Goal: Contribute content: Contribute content

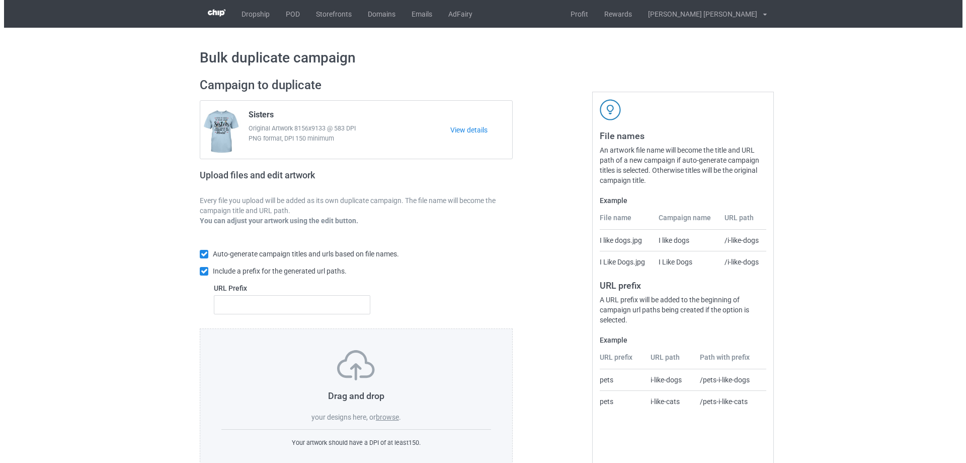
scroll to position [28, 0]
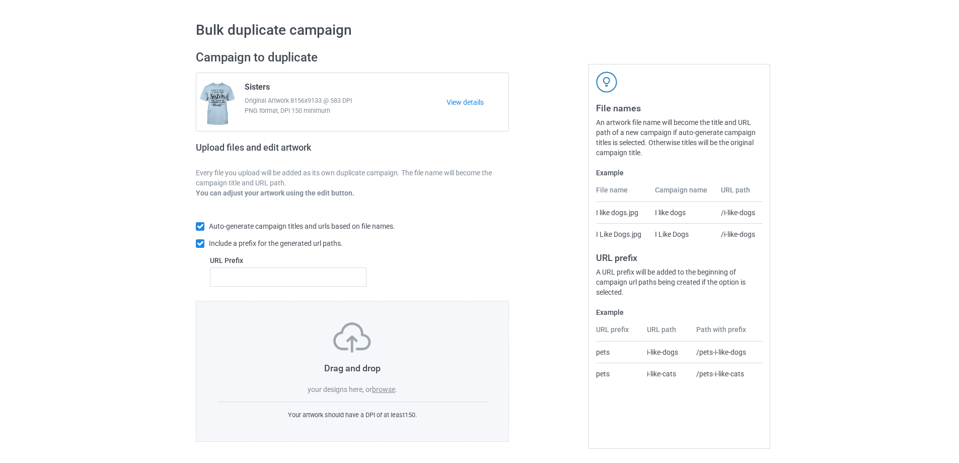
click at [391, 390] on label "browse" at bounding box center [383, 389] width 23 height 8
click at [0, 0] on input "browse" at bounding box center [0, 0] width 0 height 0
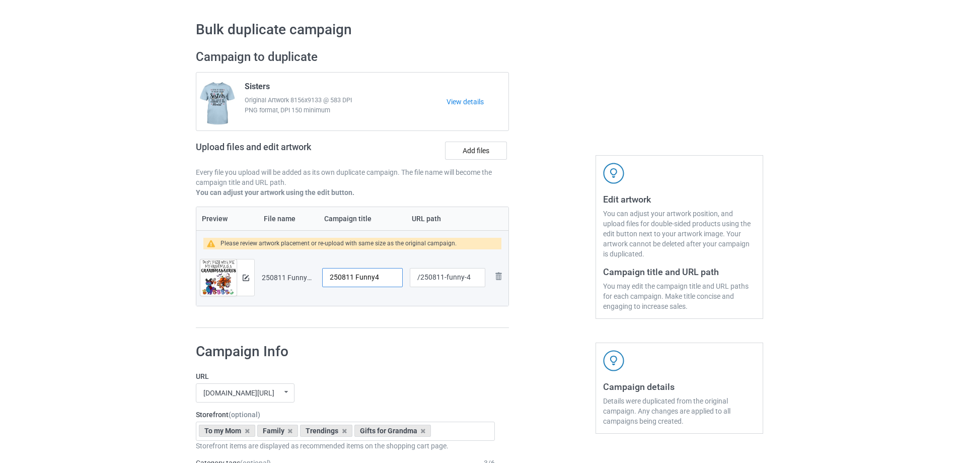
click at [320, 284] on td "250811 Funny4" at bounding box center [363, 277] width 88 height 56
type input "Grandmasaurus"
drag, startPoint x: 445, startPoint y: 277, endPoint x: 473, endPoint y: 278, distance: 27.2
click at [473, 278] on input "/250811-funny-4" at bounding box center [448, 277] width 76 height 19
drag, startPoint x: 446, startPoint y: 279, endPoint x: 454, endPoint y: 279, distance: 7.6
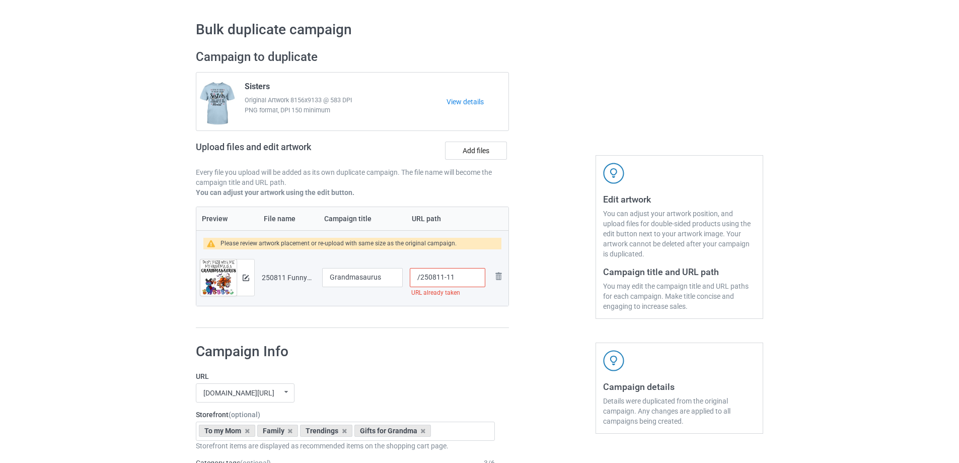
click at [454, 279] on input "/250811-11" at bounding box center [448, 277] width 76 height 19
drag, startPoint x: 450, startPoint y: 277, endPoint x: 456, endPoint y: 277, distance: 5.5
click at [456, 277] on input "/250811-01" at bounding box center [448, 277] width 76 height 19
type input "/250811-02"
click at [245, 277] on img at bounding box center [246, 277] width 7 height 7
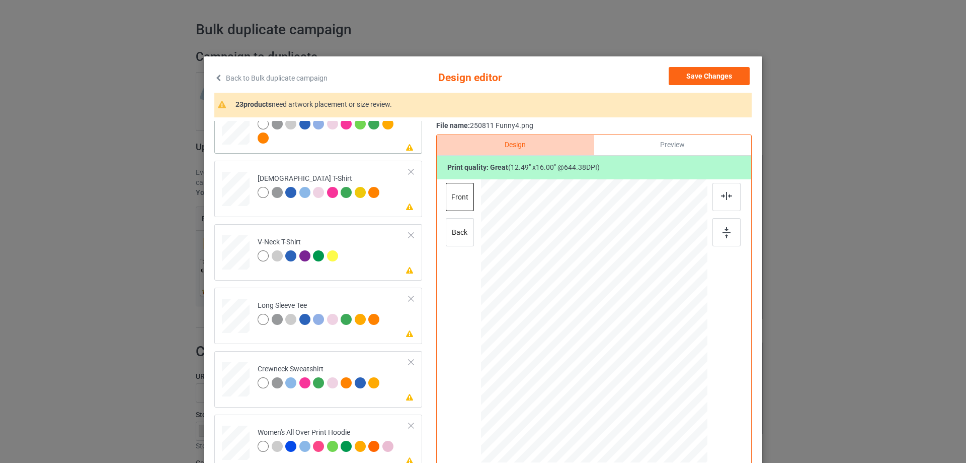
scroll to position [352, 0]
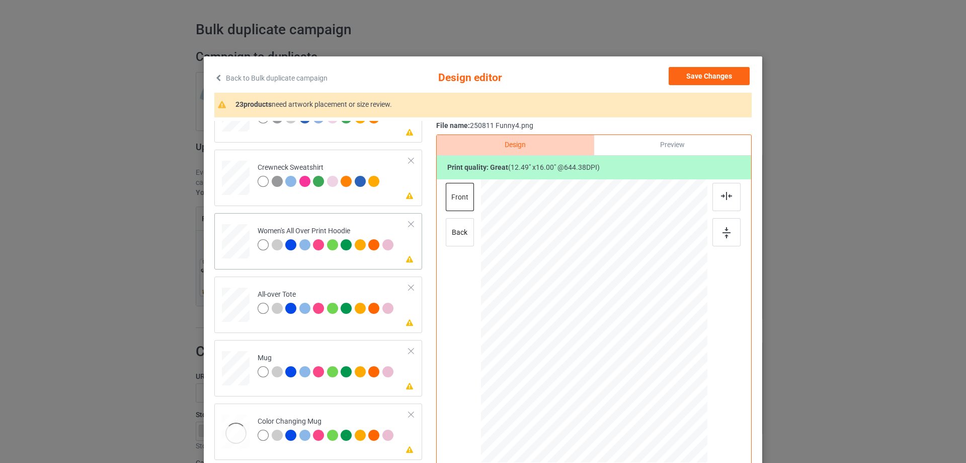
drag, startPoint x: 662, startPoint y: 409, endPoint x: 629, endPoint y: 368, distance: 52.3
click at [629, 368] on div at bounding box center [630, 367] width 9 height 9
drag, startPoint x: 622, startPoint y: 334, endPoint x: 623, endPoint y: 325, distance: 9.2
click at [623, 325] on div at bounding box center [593, 286] width 72 height 93
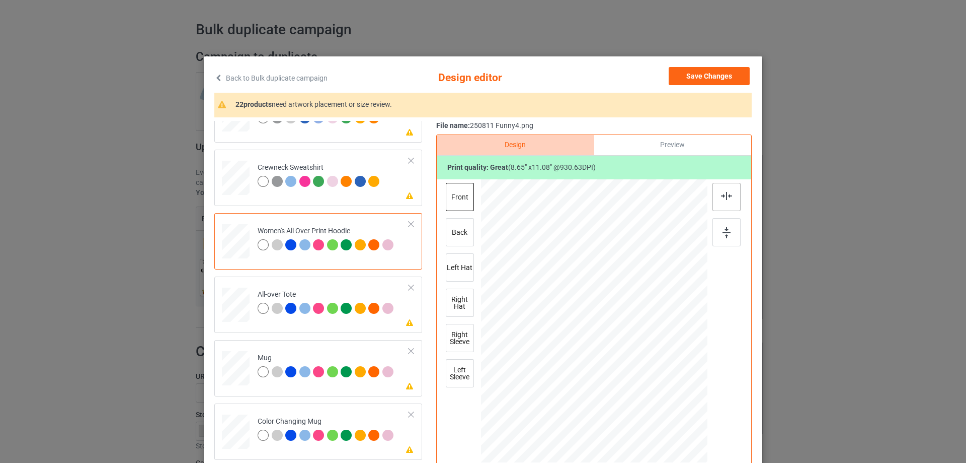
click at [724, 196] on img at bounding box center [726, 196] width 11 height 8
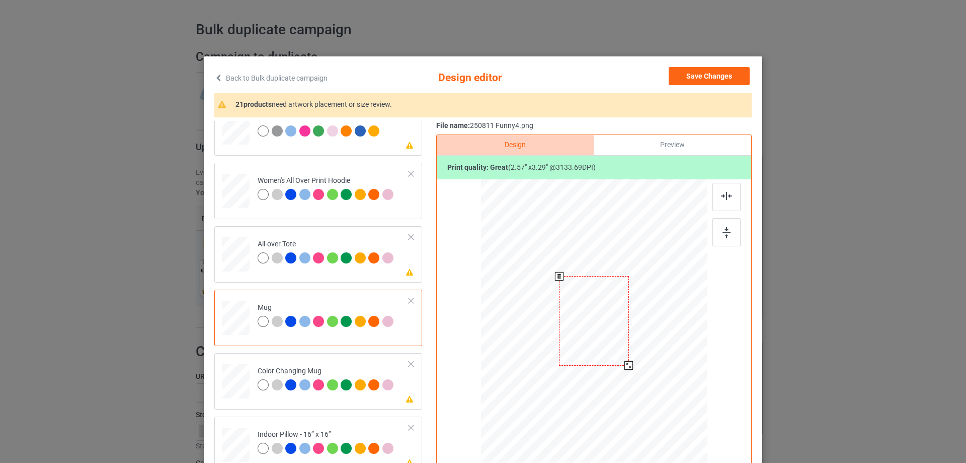
drag, startPoint x: 658, startPoint y: 408, endPoint x: 635, endPoint y: 355, distance: 57.0
click at [635, 355] on div at bounding box center [594, 320] width 227 height 94
drag, startPoint x: 592, startPoint y: 335, endPoint x: 655, endPoint y: 334, distance: 62.4
click at [655, 334] on div at bounding box center [656, 319] width 69 height 89
click at [730, 235] on div at bounding box center [727, 232] width 28 height 28
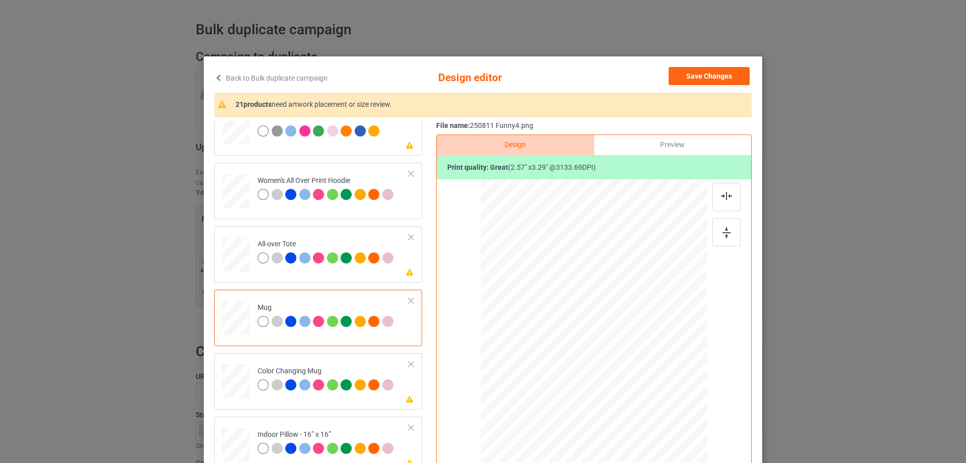
scroll to position [503, 0]
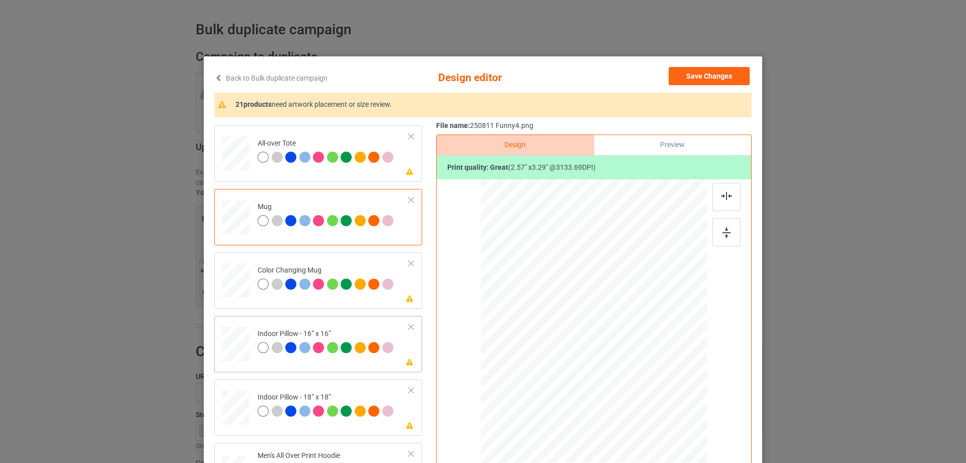
drag, startPoint x: 656, startPoint y: 410, endPoint x: 651, endPoint y: 399, distance: 12.0
click at [651, 399] on div at bounding box center [655, 399] width 9 height 9
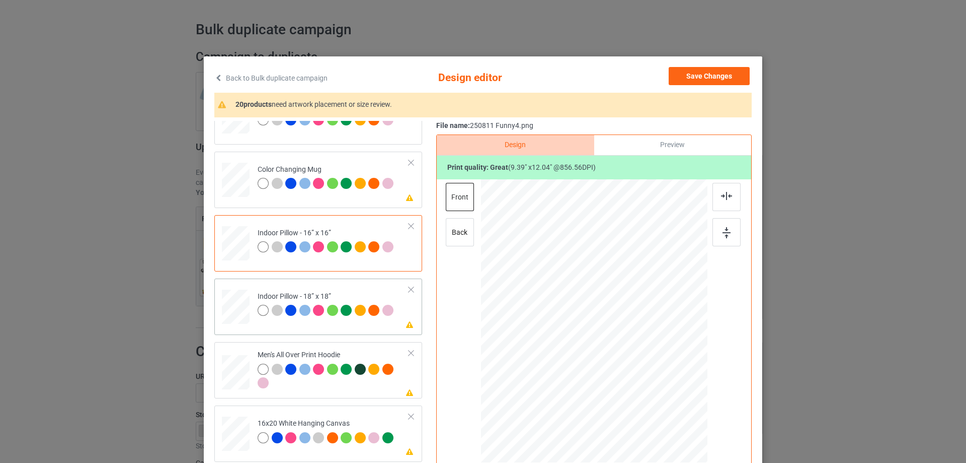
drag, startPoint x: 657, startPoint y: 408, endPoint x: 655, endPoint y: 400, distance: 8.3
click at [655, 400] on div at bounding box center [657, 402] width 9 height 9
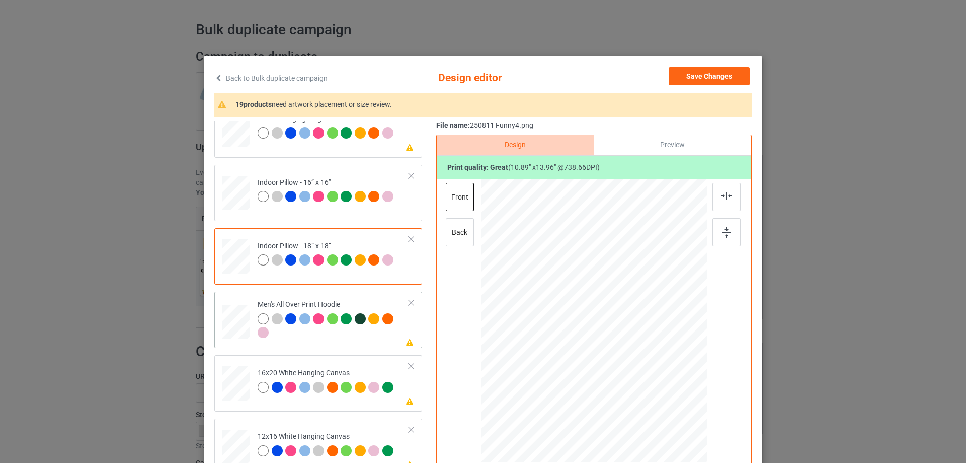
drag, startPoint x: 660, startPoint y: 409, endPoint x: 639, endPoint y: 353, distance: 59.1
click at [639, 353] on div at bounding box center [594, 320] width 227 height 241
drag, startPoint x: 608, startPoint y: 353, endPoint x: 609, endPoint y: 325, distance: 28.7
click at [609, 325] on div at bounding box center [595, 292] width 71 height 91
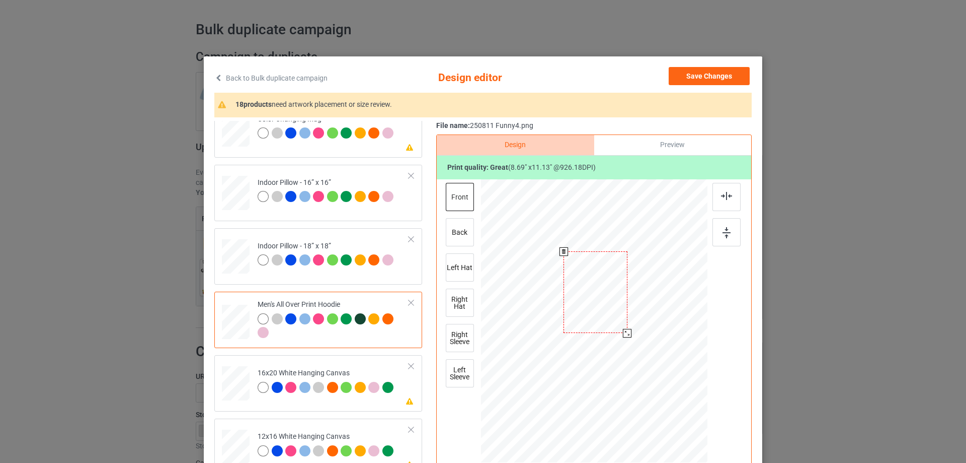
drag, startPoint x: 628, startPoint y: 337, endPoint x: 624, endPoint y: 333, distance: 5.7
click at [624, 333] on div at bounding box center [627, 333] width 9 height 9
click at [625, 333] on div at bounding box center [629, 335] width 9 height 9
click at [594, 310] on div at bounding box center [593, 294] width 67 height 86
click at [729, 198] on div at bounding box center [727, 197] width 28 height 28
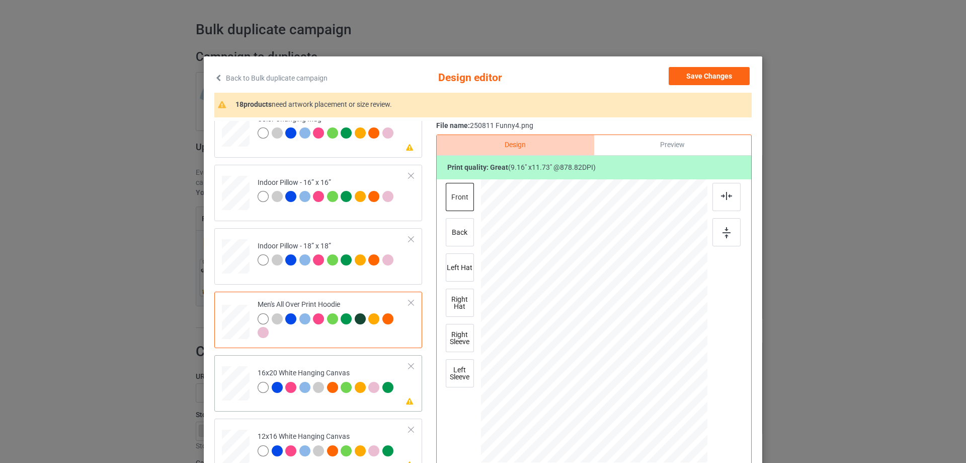
scroll to position [755, 0]
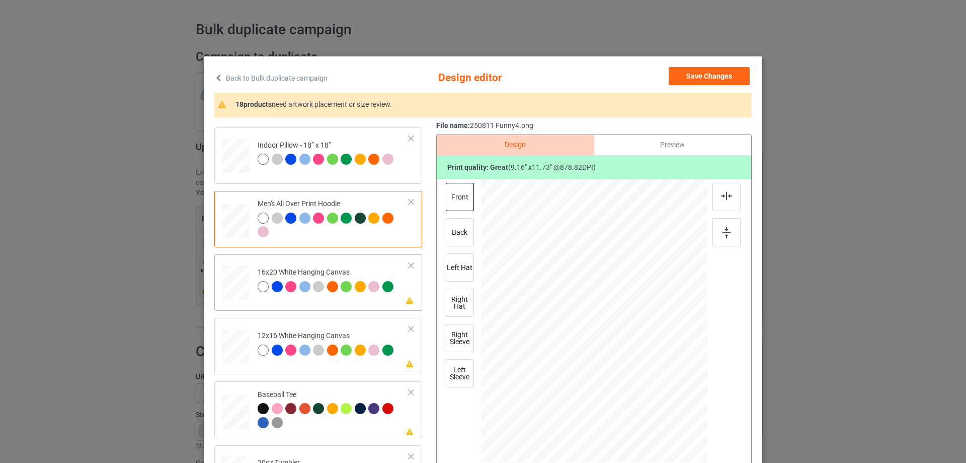
drag, startPoint x: 659, startPoint y: 407, endPoint x: 680, endPoint y: 465, distance: 61.0
click at [680, 434] on html "Dropship POD Storefronts Domains Emails AdFairy Profit Rewards Nguyen huu tuyen…" at bounding box center [483, 203] width 966 height 463
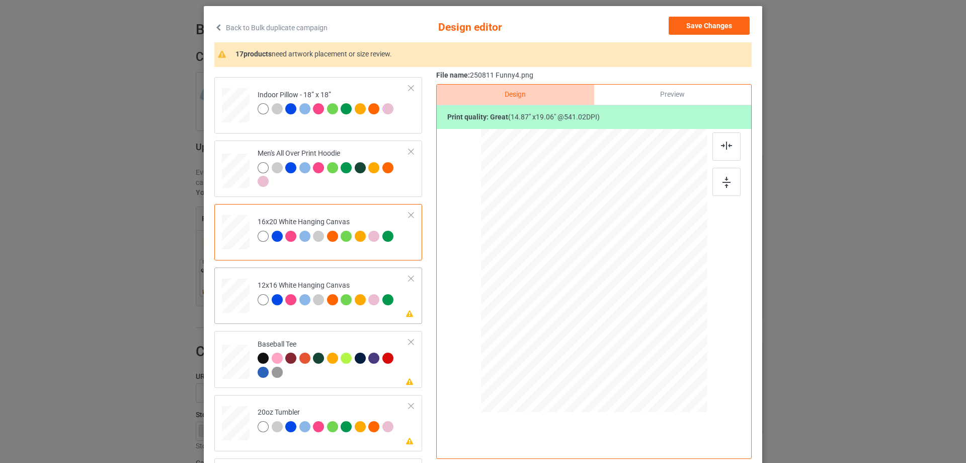
drag, startPoint x: 654, startPoint y: 354, endPoint x: 676, endPoint y: 405, distance: 55.3
click at [676, 405] on div at bounding box center [594, 270] width 213 height 283
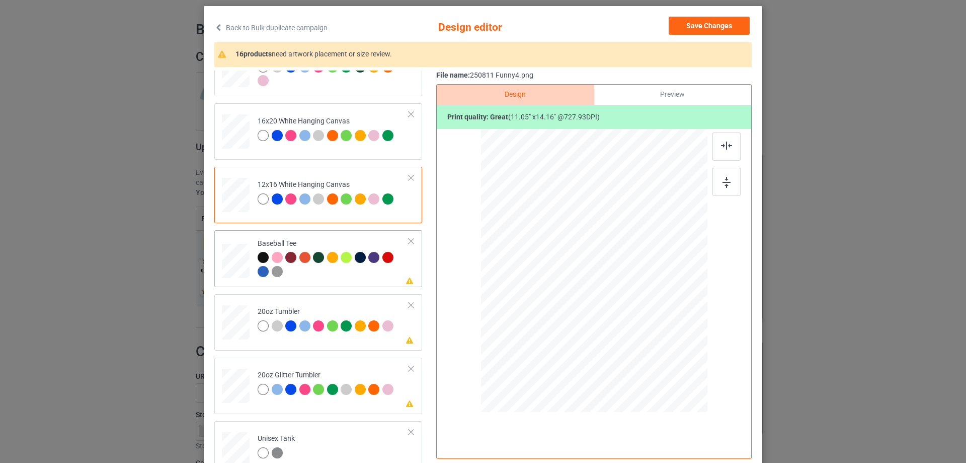
scroll to position [906, 0]
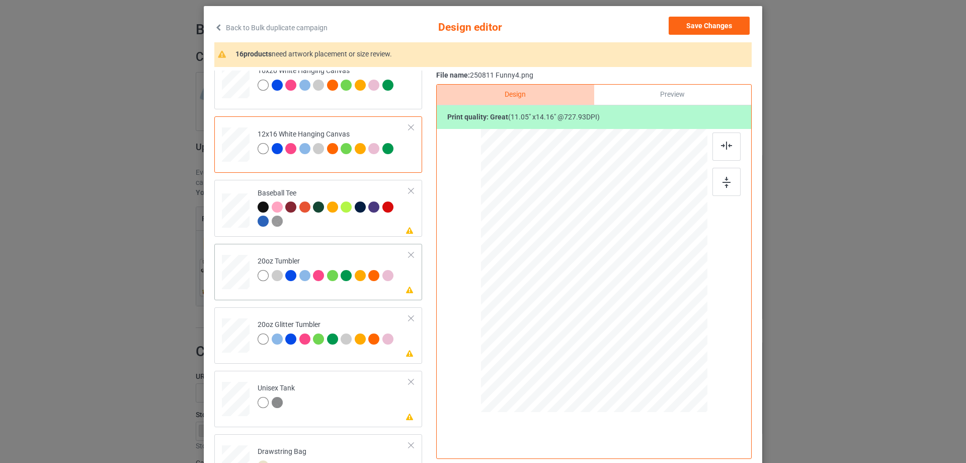
drag, startPoint x: 655, startPoint y: 354, endPoint x: 634, endPoint y: 313, distance: 46.6
click at [634, 313] on div at bounding box center [594, 270] width 214 height 130
drag, startPoint x: 609, startPoint y: 296, endPoint x: 557, endPoint y: 294, distance: 51.9
click at [557, 294] on div at bounding box center [542, 269] width 73 height 94
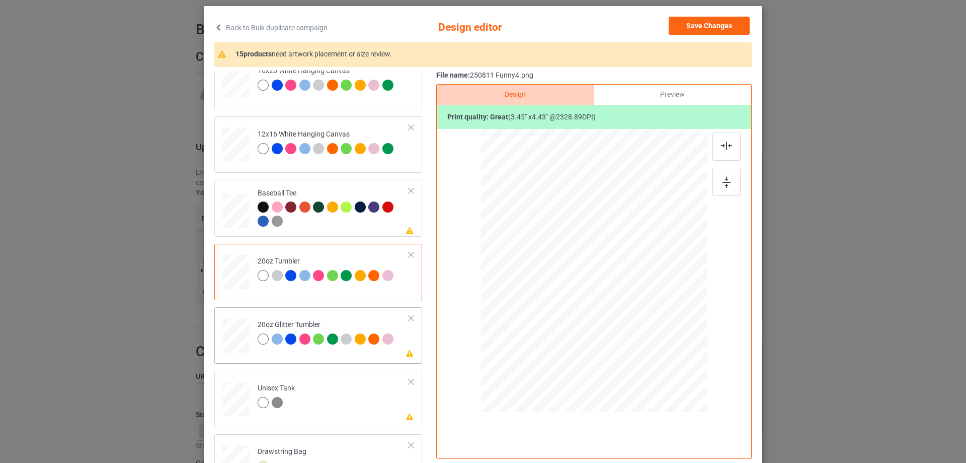
scroll to position [956, 0]
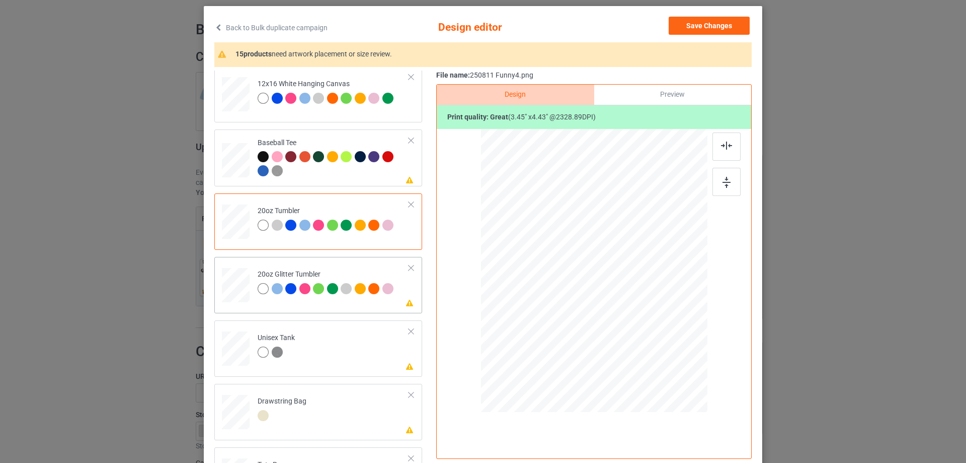
drag, startPoint x: 656, startPoint y: 354, endPoint x: 610, endPoint y: 313, distance: 62.4
click at [626, 326] on div at bounding box center [594, 270] width 214 height 183
drag, startPoint x: 610, startPoint y: 313, endPoint x: 559, endPoint y: 301, distance: 52.3
click at [559, 301] on div at bounding box center [543, 258] width 79 height 101
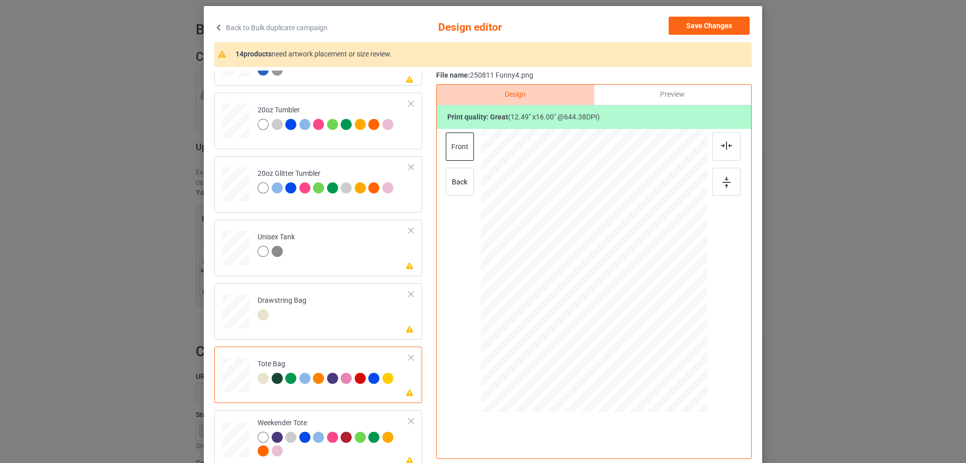
scroll to position [1060, 0]
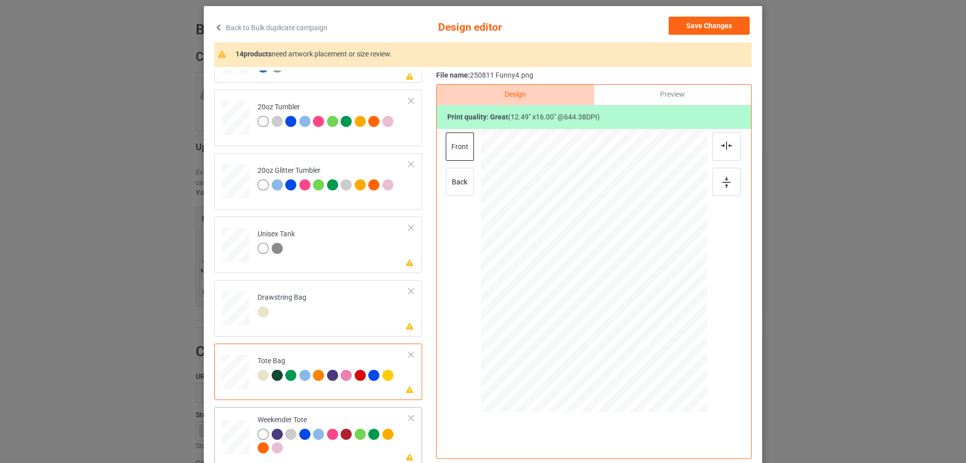
drag, startPoint x: 659, startPoint y: 358, endPoint x: 642, endPoint y: 321, distance: 41.7
click at [642, 321] on div at bounding box center [594, 271] width 226 height 146
click at [621, 307] on div at bounding box center [594, 265] width 87 height 111
click at [728, 148] on img at bounding box center [726, 145] width 11 height 8
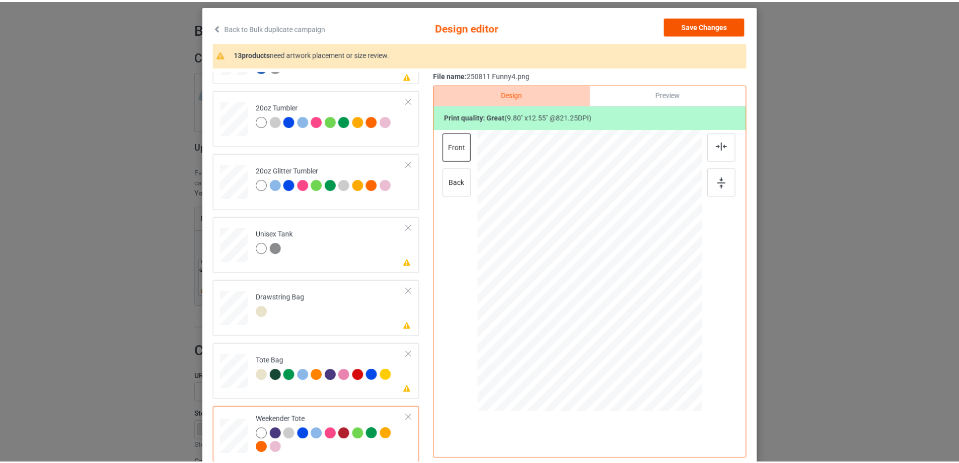
scroll to position [0, 0]
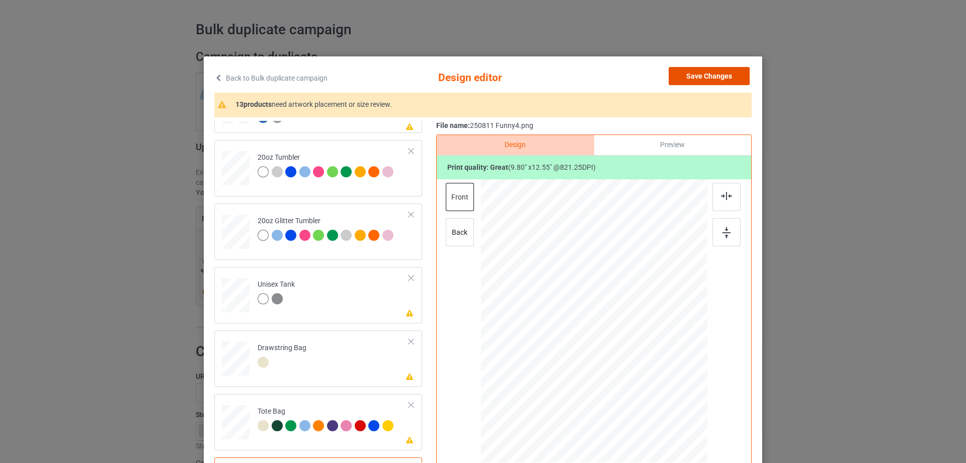
click at [715, 69] on button "Save Changes" at bounding box center [709, 76] width 81 height 18
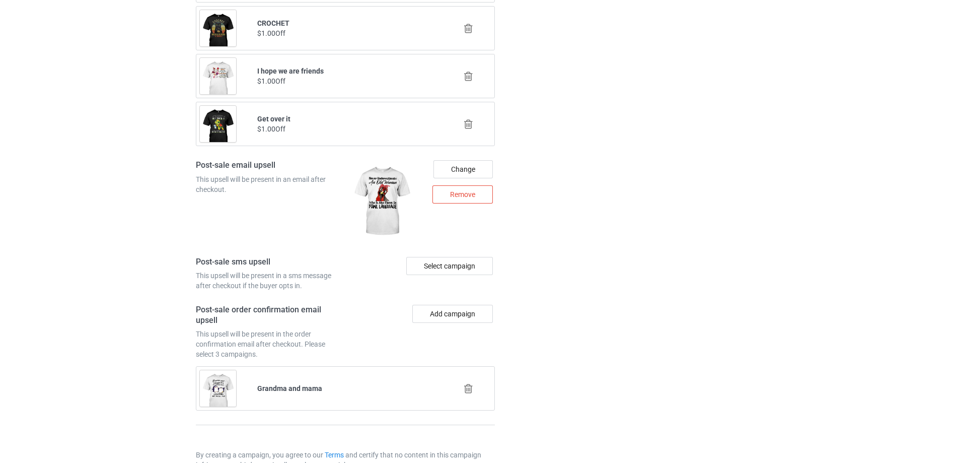
scroll to position [1281, 0]
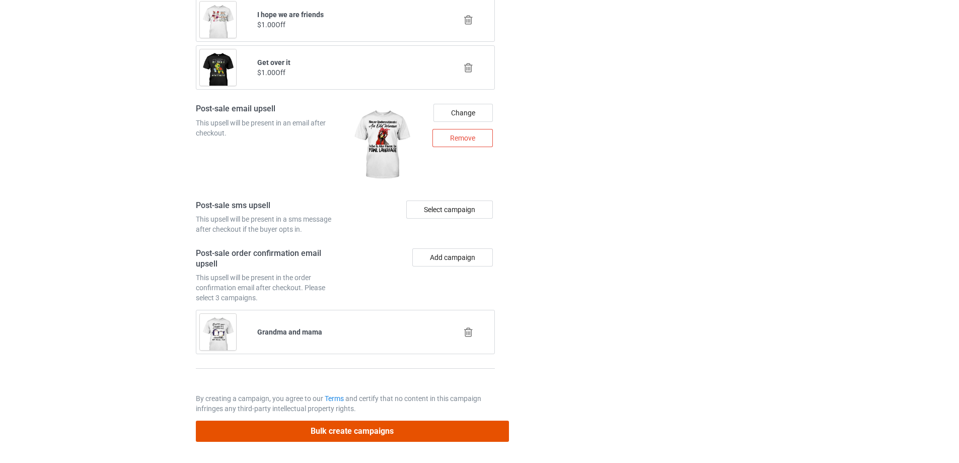
click at [440, 431] on button "Bulk create campaigns" at bounding box center [352, 430] width 313 height 21
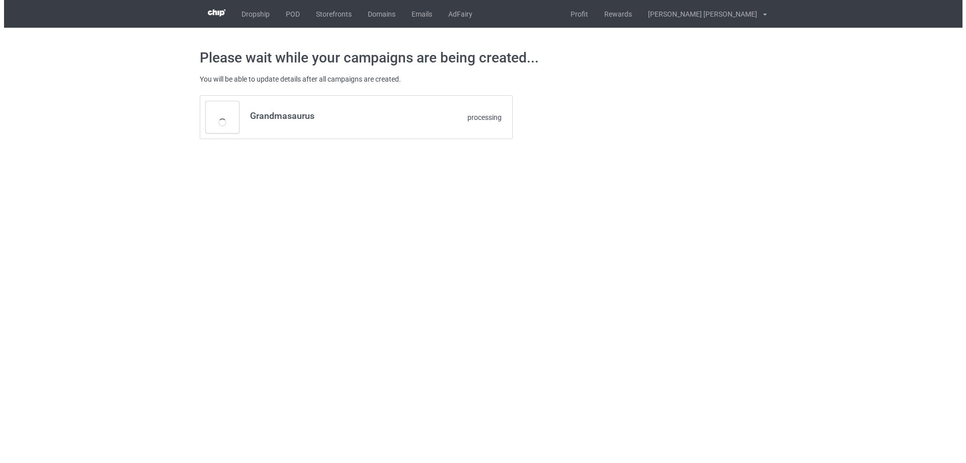
scroll to position [0, 0]
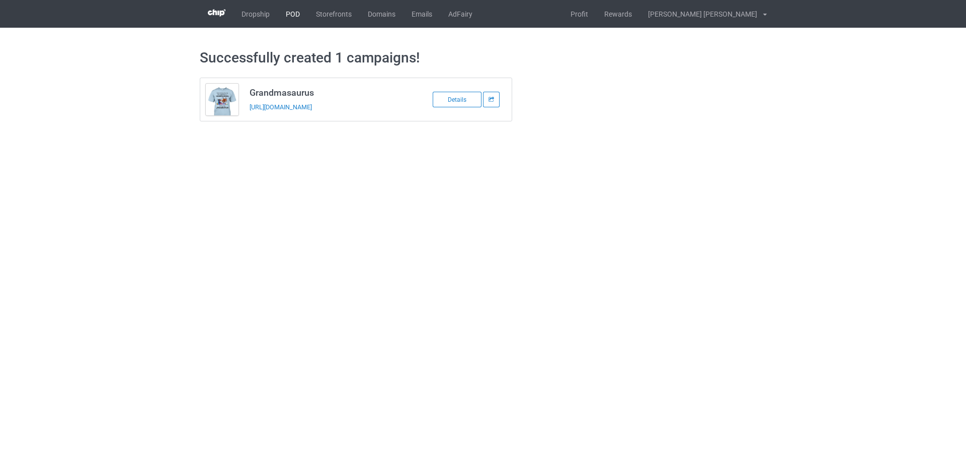
click at [293, 15] on link "POD" at bounding box center [293, 14] width 30 height 28
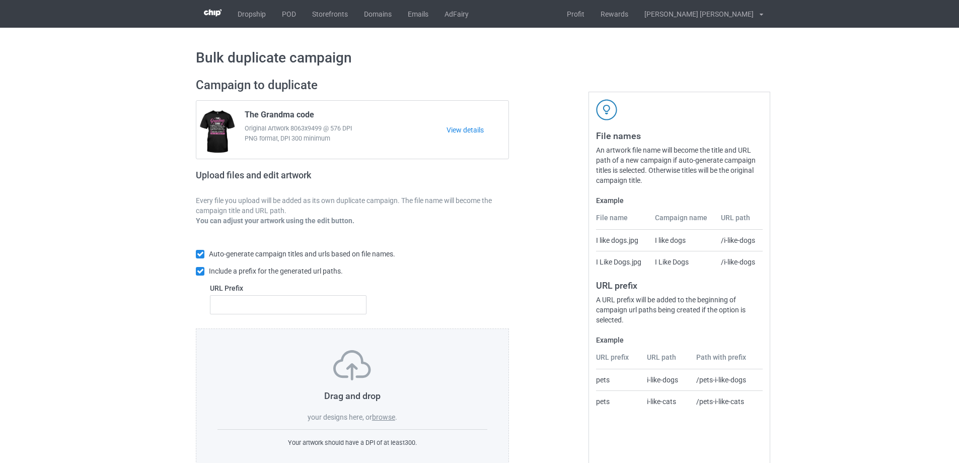
click at [381, 418] on label "browse" at bounding box center [383, 417] width 23 height 8
click at [0, 0] on input "browse" at bounding box center [0, 0] width 0 height 0
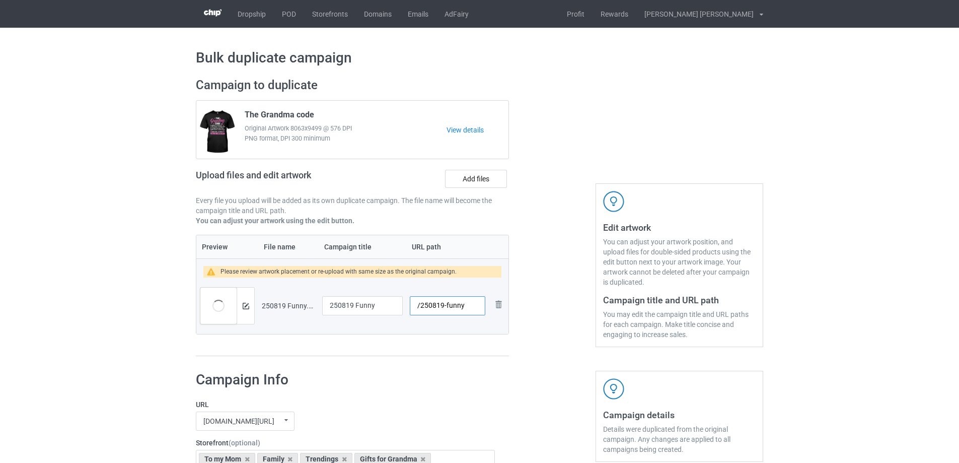
click at [462, 306] on input "/250819-funny" at bounding box center [448, 305] width 76 height 19
type input "/250819-1"
drag, startPoint x: 378, startPoint y: 308, endPoint x: 304, endPoint y: 307, distance: 74.0
click at [304, 307] on tr "Preview and edit artwork 250819 Funny.png 250819 Funny /250819-1 Remove file" at bounding box center [352, 305] width 312 height 56
type input "5 things"
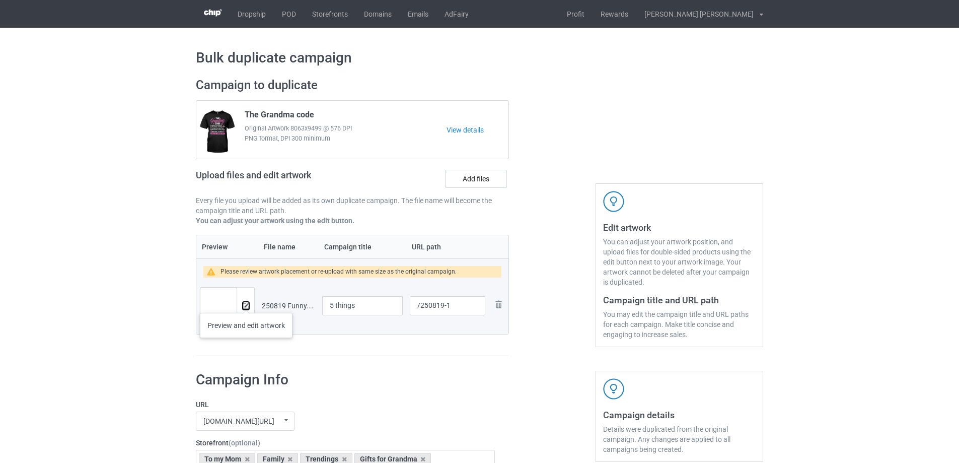
click at [246, 303] on img at bounding box center [246, 306] width 7 height 7
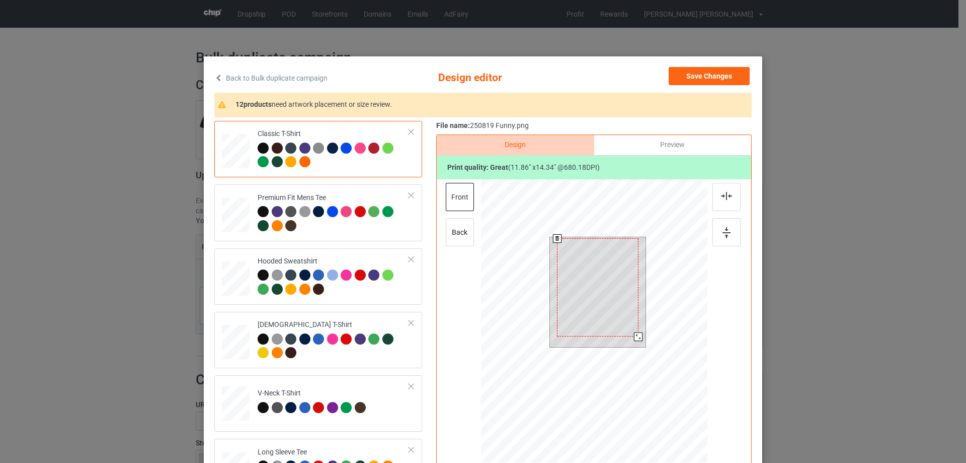
click at [634, 338] on div at bounding box center [638, 336] width 9 height 9
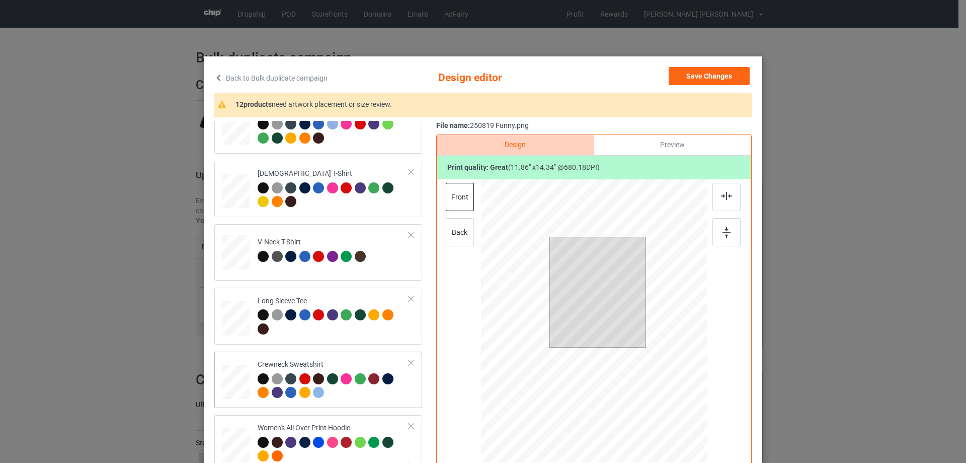
scroll to position [302, 0]
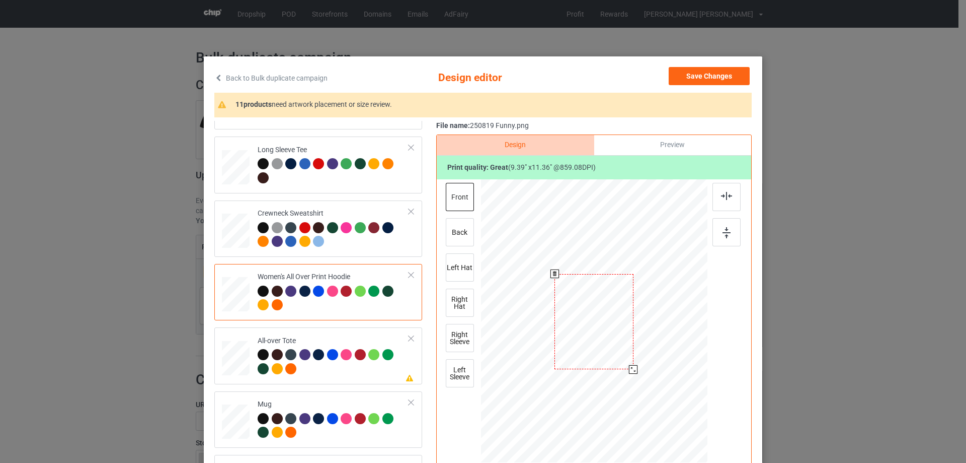
drag, startPoint x: 658, startPoint y: 403, endPoint x: 604, endPoint y: 360, distance: 69.5
click at [637, 360] on div at bounding box center [594, 321] width 227 height 256
drag, startPoint x: 604, startPoint y: 360, endPoint x: 603, endPoint y: 326, distance: 34.2
click at [603, 326] on div at bounding box center [594, 286] width 78 height 94
click at [721, 193] on img at bounding box center [726, 196] width 11 height 8
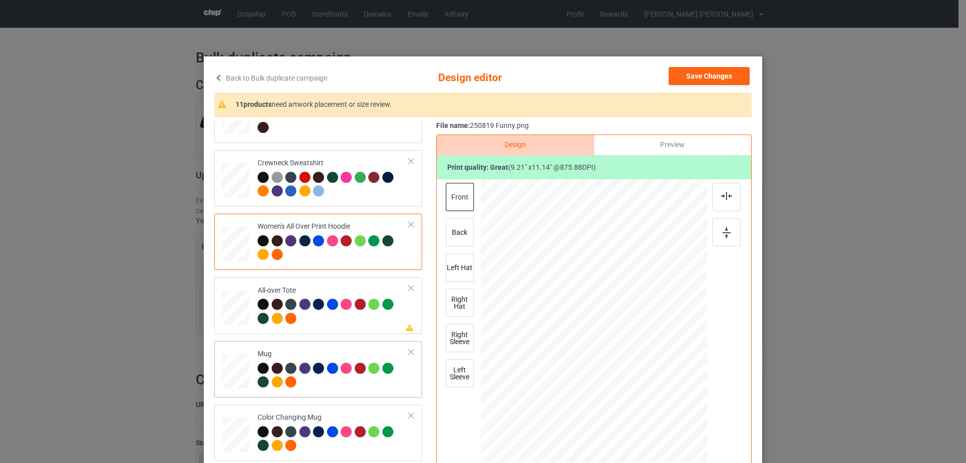
scroll to position [403, 0]
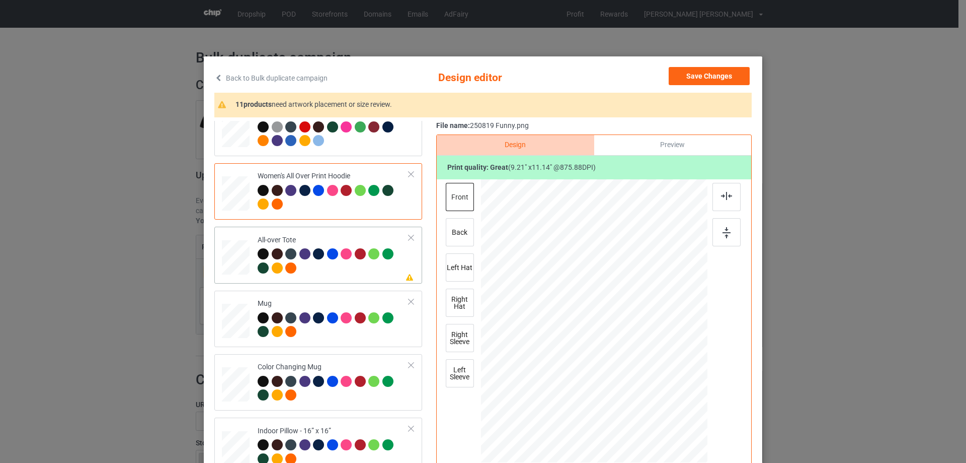
click at [662, 407] on div at bounding box center [664, 406] width 9 height 9
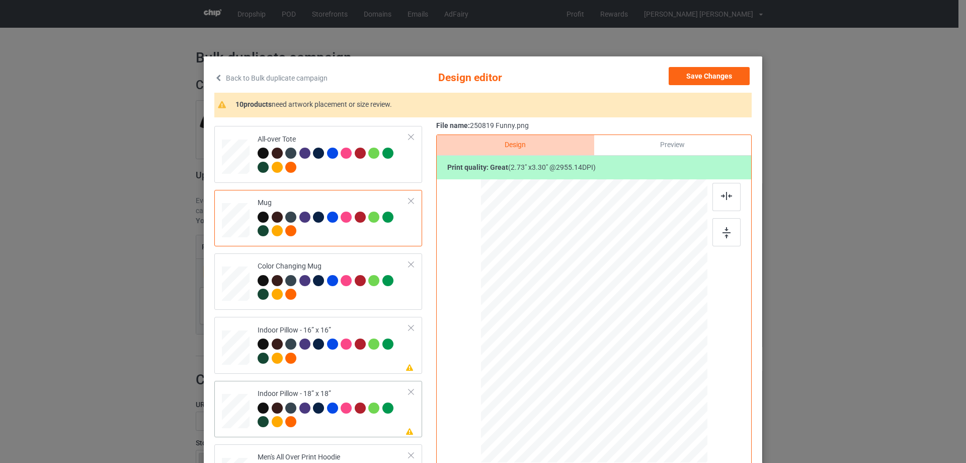
scroll to position [554, 0]
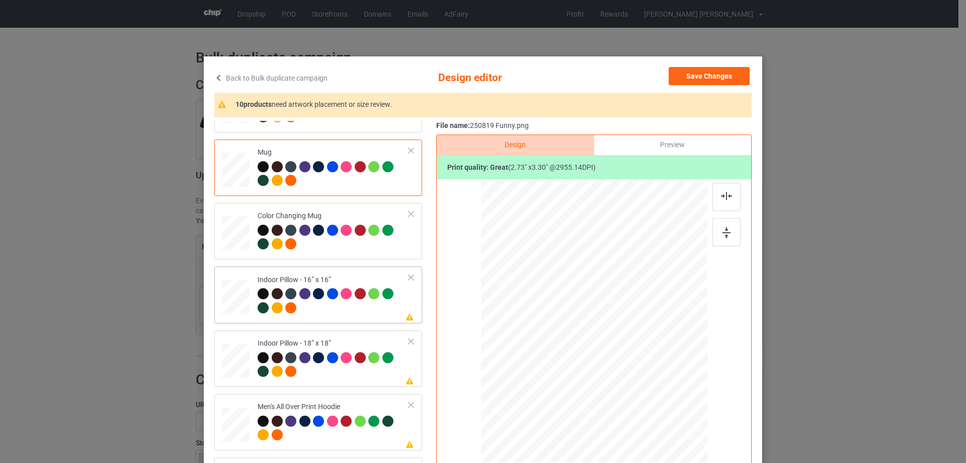
click at [655, 399] on div at bounding box center [659, 400] width 9 height 9
click at [659, 400] on div at bounding box center [659, 400] width 9 height 9
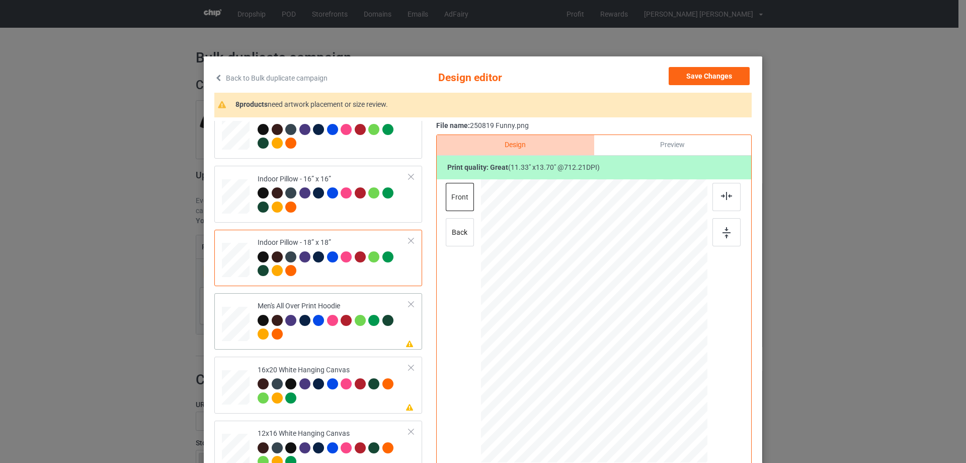
drag, startPoint x: 657, startPoint y: 404, endPoint x: 637, endPoint y: 355, distance: 53.3
click at [637, 355] on div at bounding box center [594, 320] width 227 height 241
click at [628, 361] on div at bounding box center [629, 363] width 9 height 9
drag, startPoint x: 617, startPoint y: 356, endPoint x: 617, endPoint y: 329, distance: 27.7
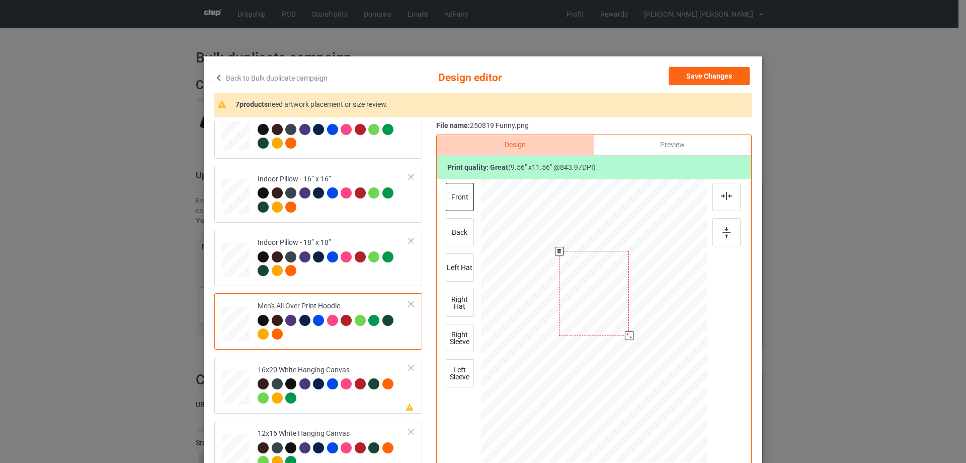
click at [617, 329] on div at bounding box center [594, 293] width 70 height 85
click at [722, 199] on img at bounding box center [726, 196] width 11 height 8
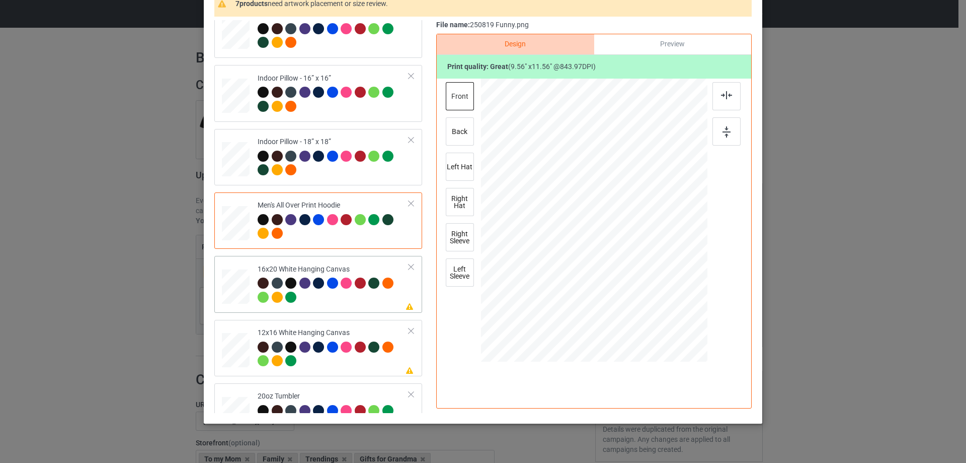
click at [235, 308] on td at bounding box center [237, 284] width 30 height 48
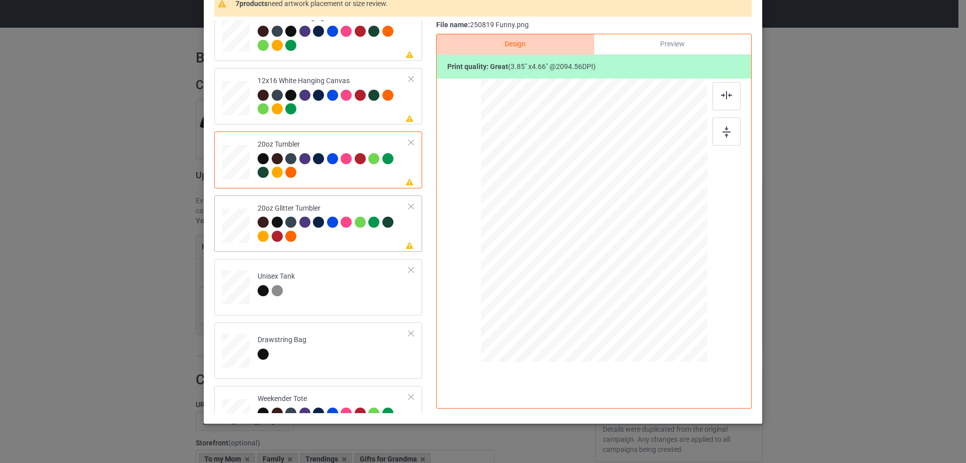
click at [232, 208] on td at bounding box center [237, 223] width 30 height 48
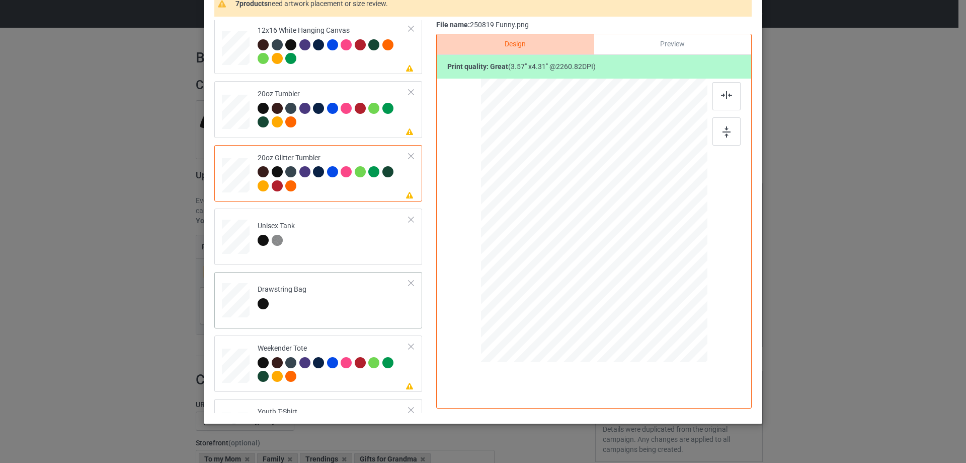
scroll to position [1107, 0]
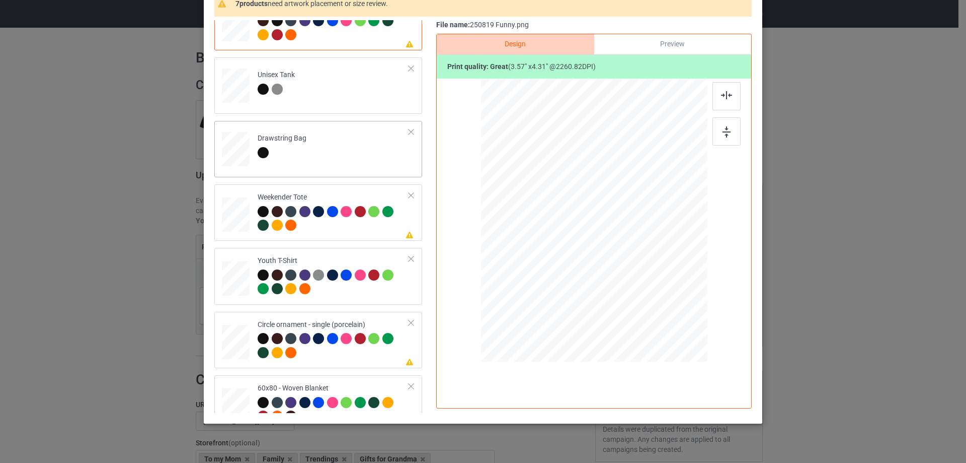
drag, startPoint x: 657, startPoint y: 302, endPoint x: 638, endPoint y: 270, distance: 36.3
click at [638, 270] on div at bounding box center [639, 274] width 9 height 9
click at [601, 255] on div at bounding box center [594, 217] width 89 height 108
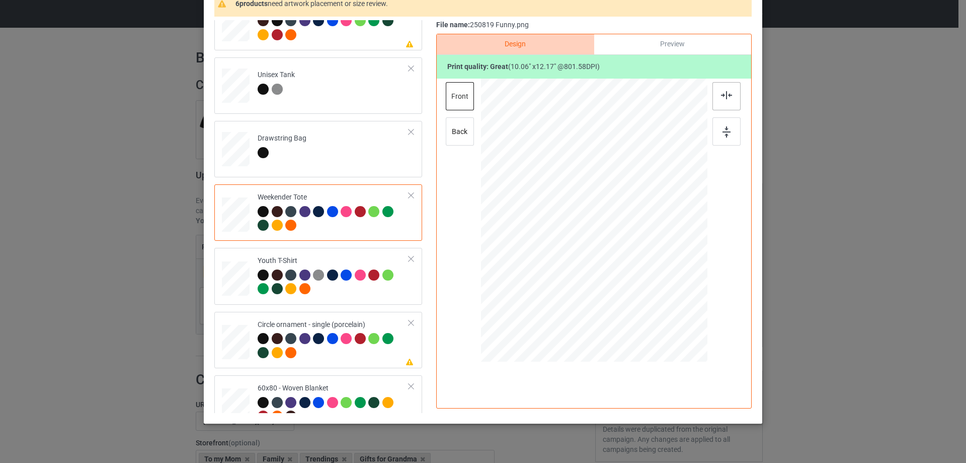
click at [721, 95] on img at bounding box center [726, 95] width 11 height 8
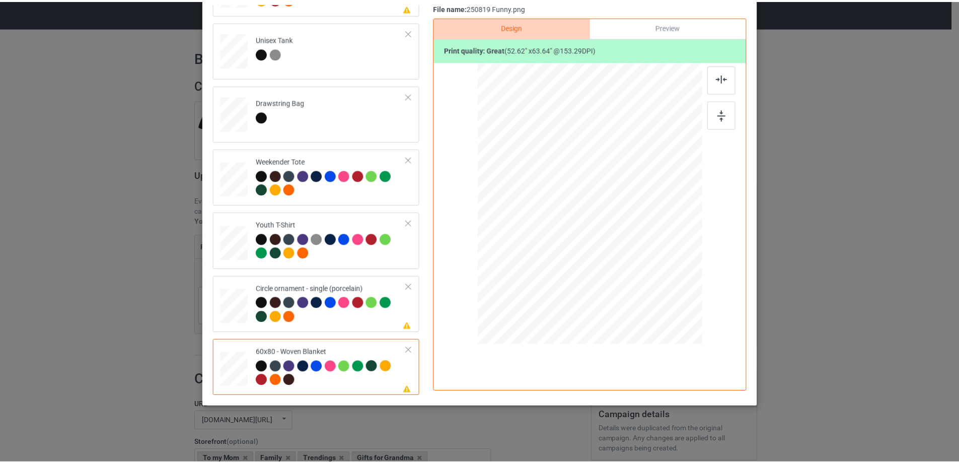
scroll to position [18, 0]
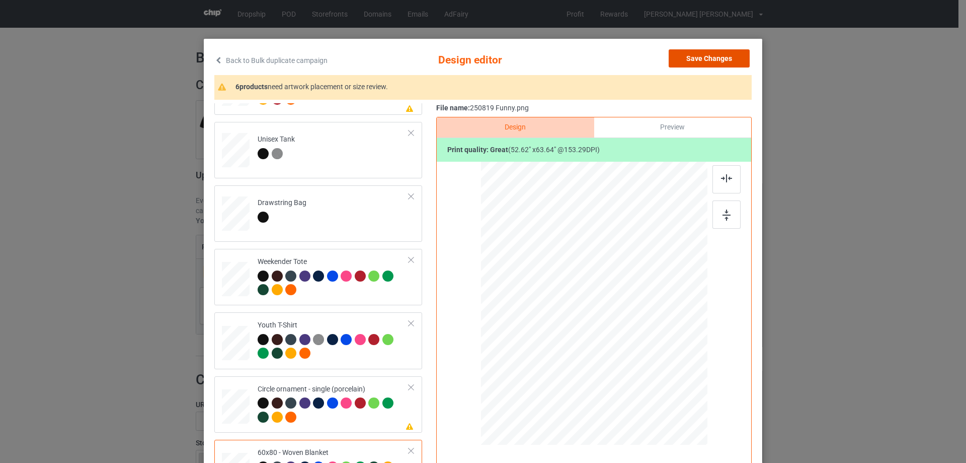
click at [713, 60] on button "Save Changes" at bounding box center [709, 58] width 81 height 18
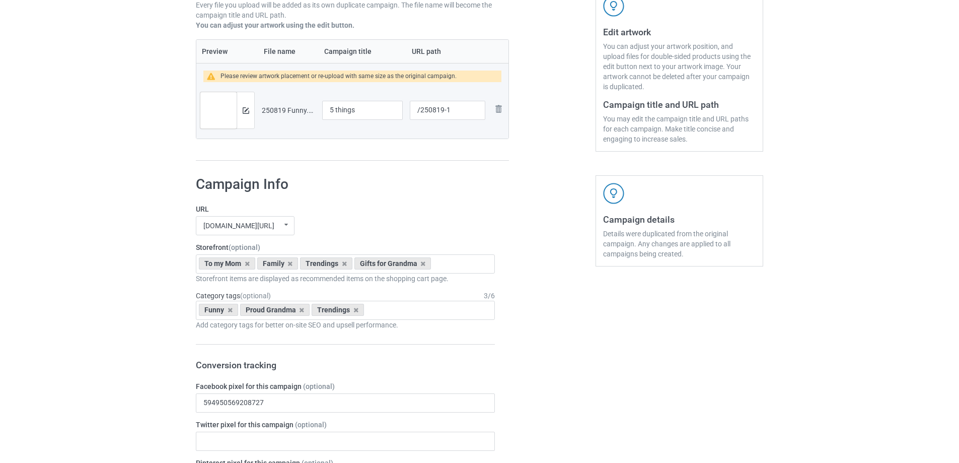
scroll to position [1281, 0]
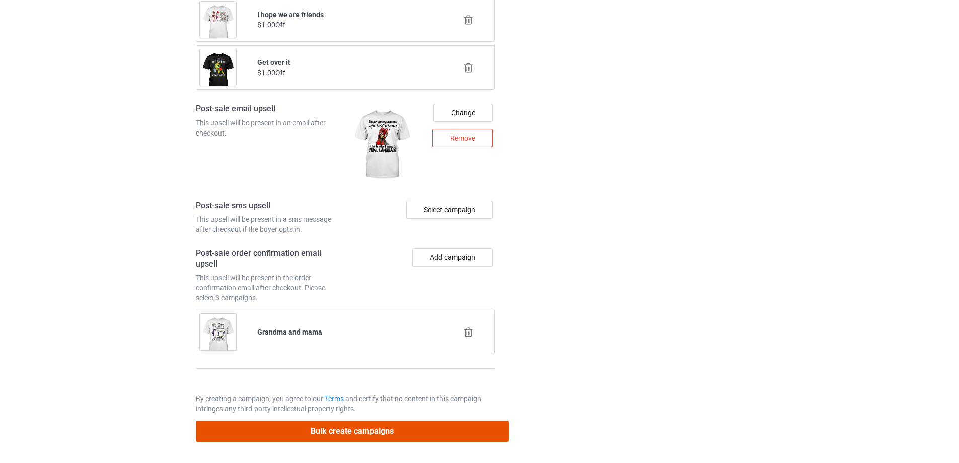
click at [397, 435] on button "Bulk create campaigns" at bounding box center [352, 430] width 313 height 21
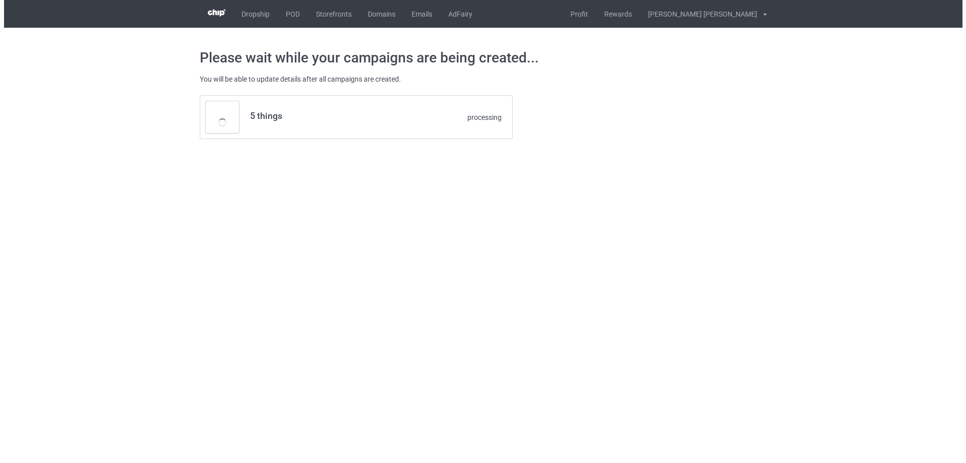
scroll to position [0, 0]
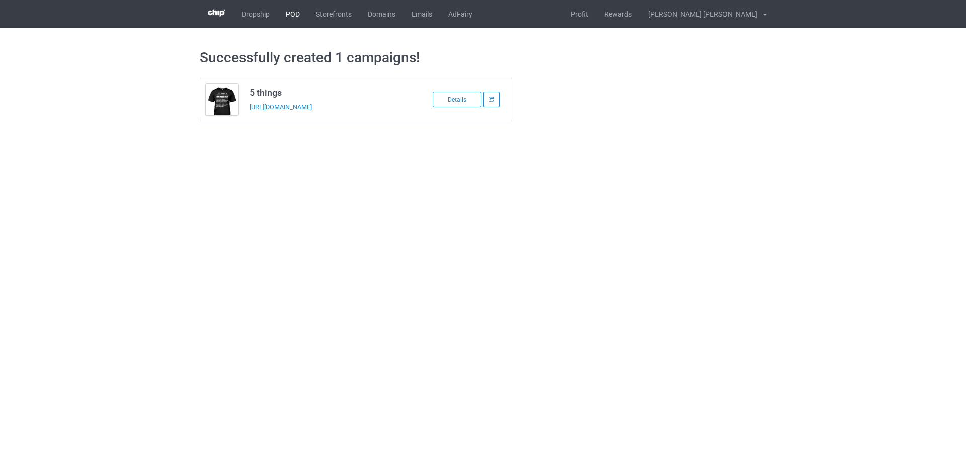
click at [297, 15] on link "POD" at bounding box center [293, 14] width 30 height 28
